Goal: Check status: Check status

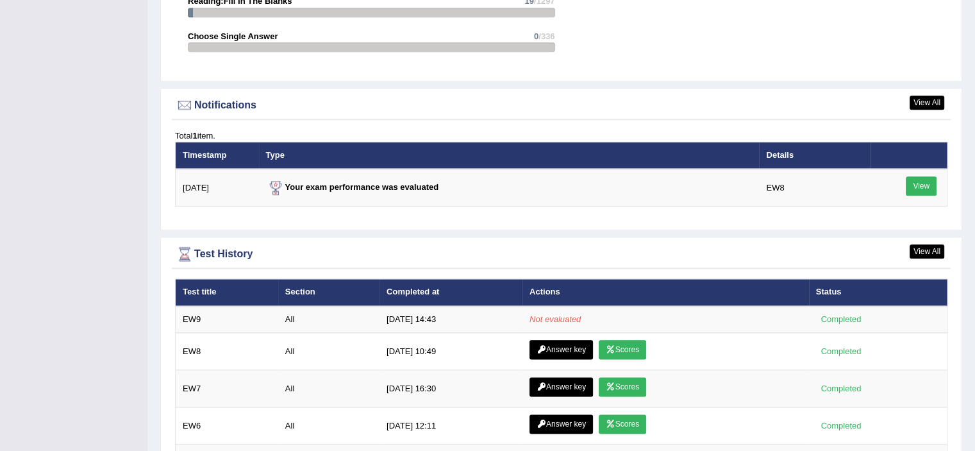
scroll to position [1539, 0]
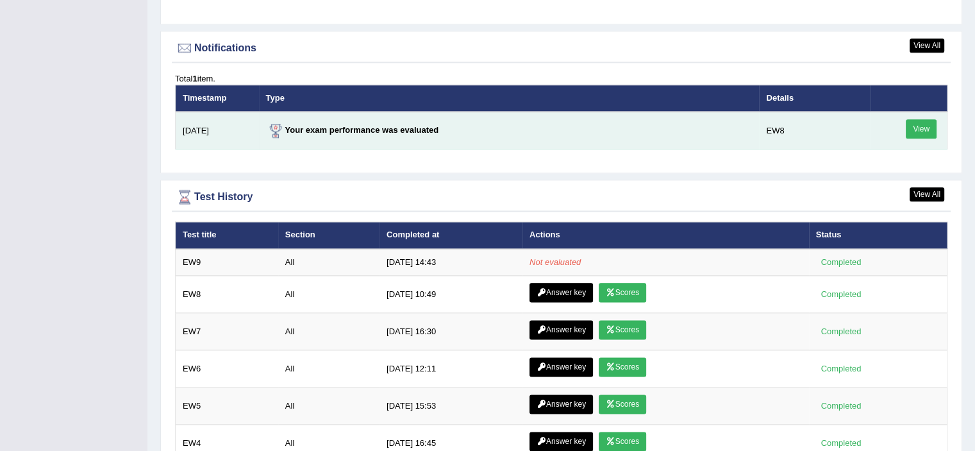
click at [919, 126] on link "View" at bounding box center [921, 128] width 31 height 19
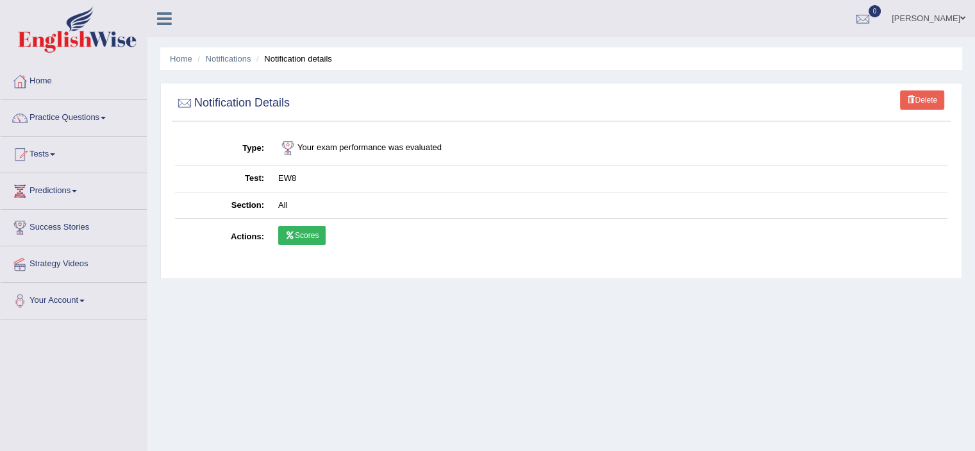
click at [293, 221] on td "Scores" at bounding box center [609, 237] width 676 height 37
click at [296, 224] on td "Scores" at bounding box center [609, 237] width 676 height 37
click at [299, 227] on link "Scores" at bounding box center [301, 235] width 47 height 19
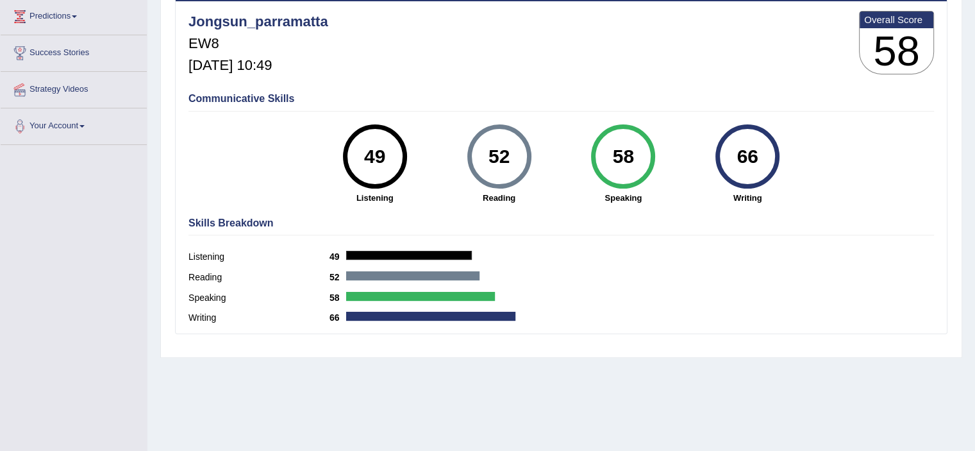
scroll to position [30, 0]
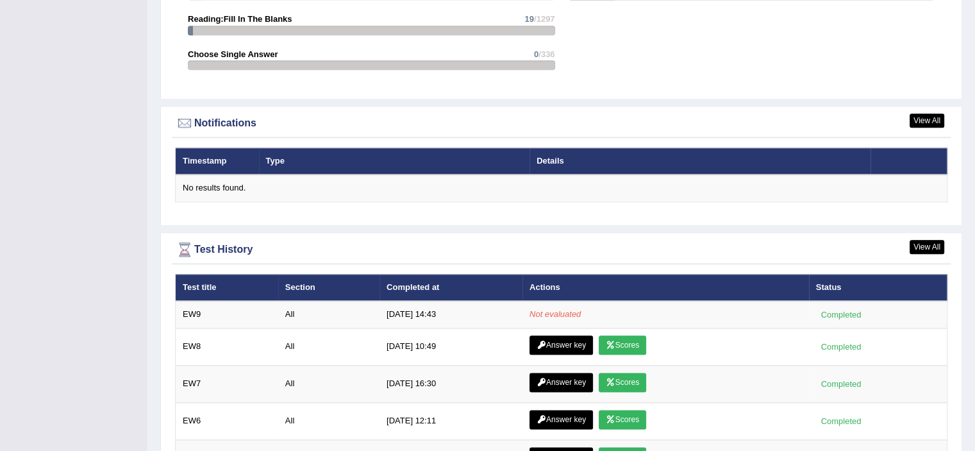
scroll to position [1464, 0]
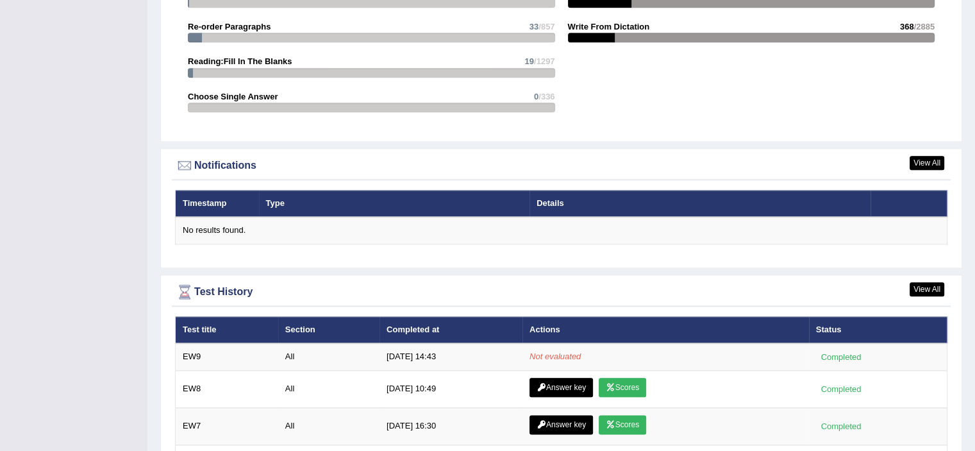
scroll to position [1400, 0]
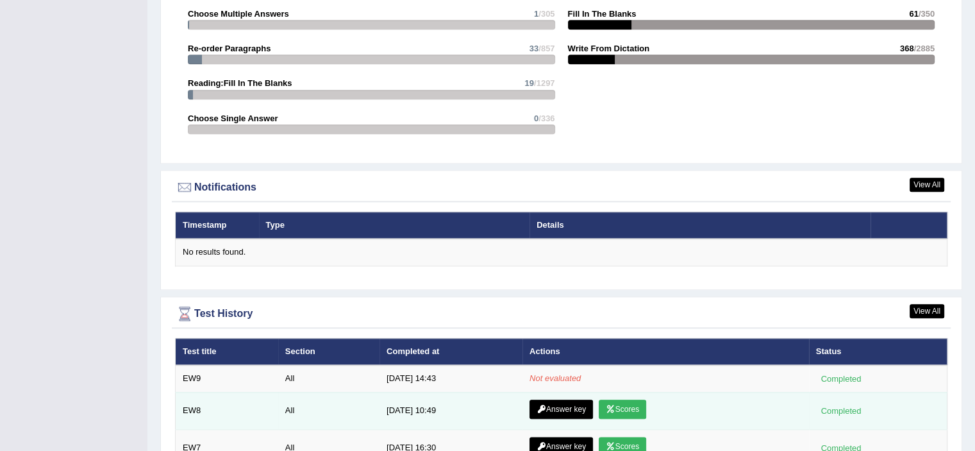
click at [632, 401] on link "Scores" at bounding box center [622, 408] width 47 height 19
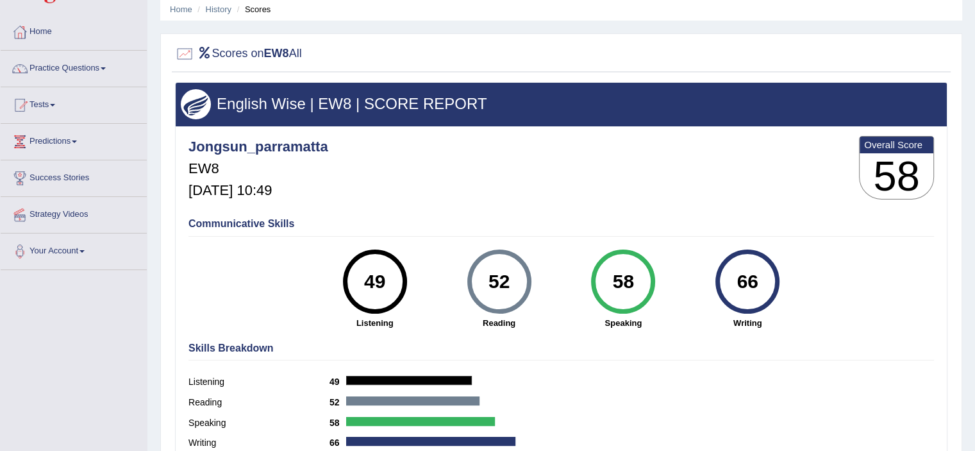
scroll to position [128, 0]
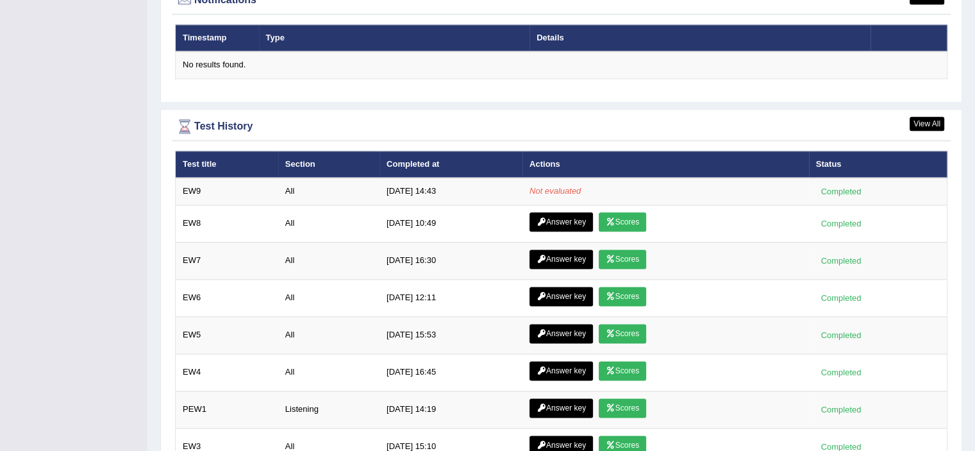
scroll to position [1523, 0]
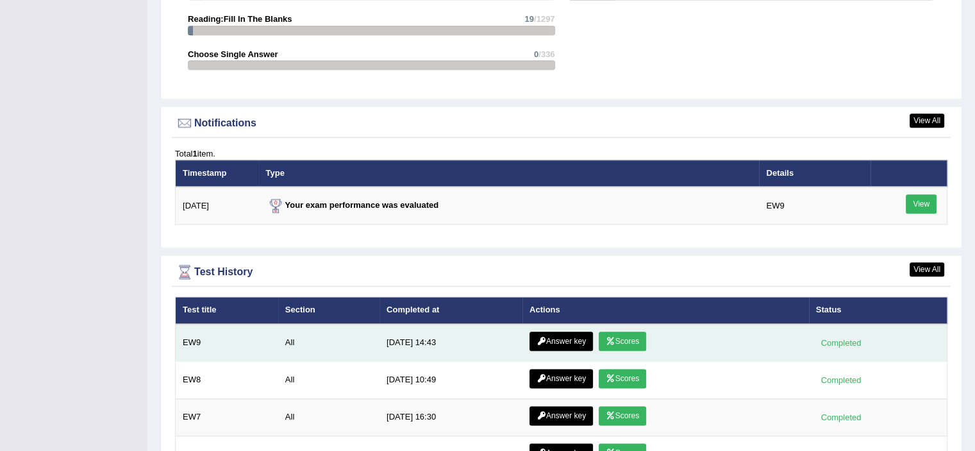
scroll to position [1494, 0]
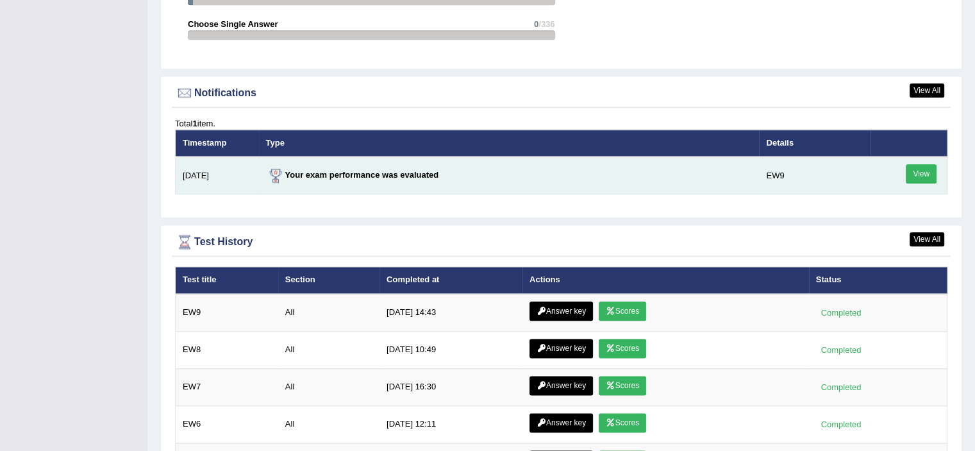
click at [918, 171] on link "View" at bounding box center [921, 173] width 31 height 19
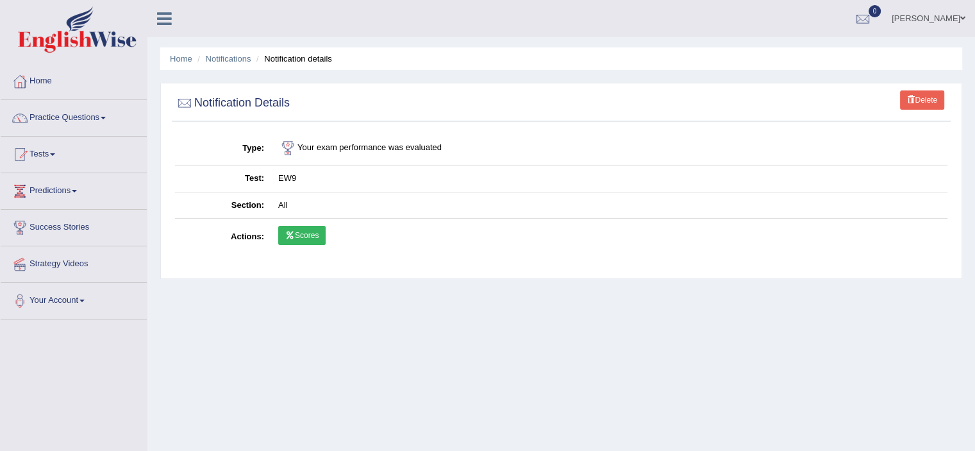
click at [309, 231] on link "Scores" at bounding box center [301, 235] width 47 height 19
click at [303, 228] on link "Scores" at bounding box center [301, 235] width 47 height 19
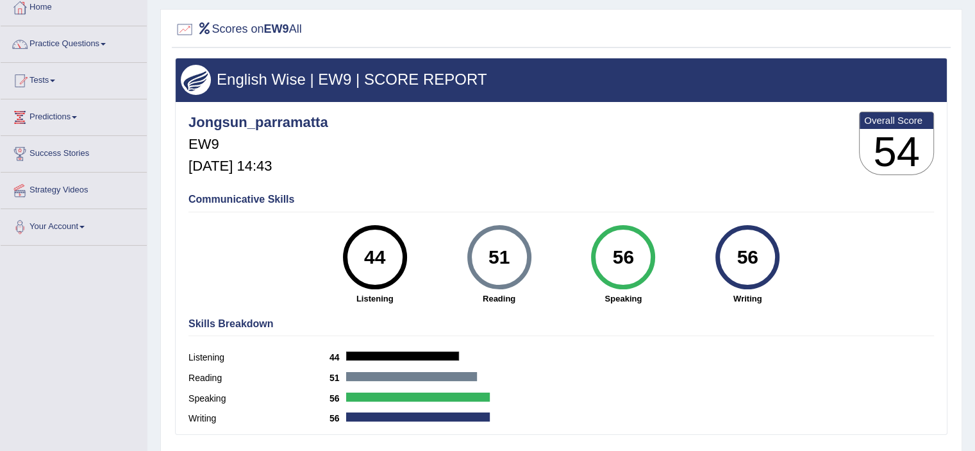
scroll to position [64, 0]
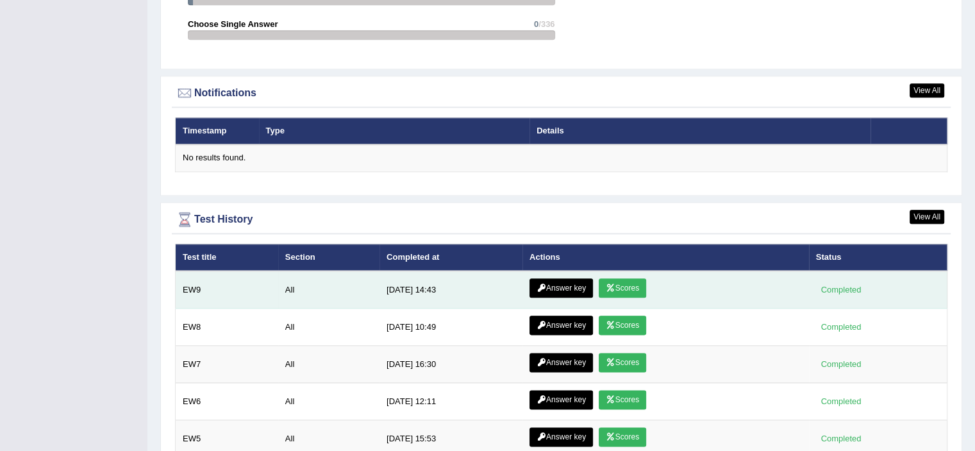
click at [624, 290] on link "Scores" at bounding box center [622, 287] width 47 height 19
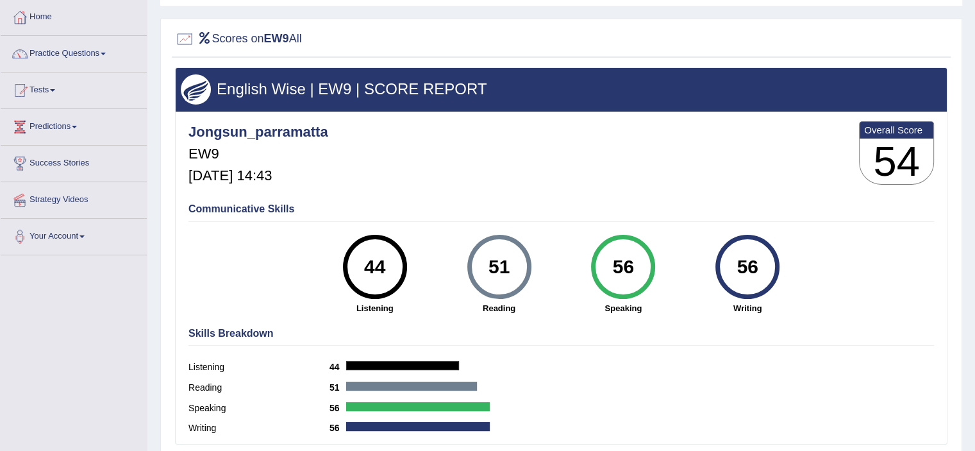
click at [653, 269] on div "56" at bounding box center [623, 267] width 64 height 64
